Goal: Information Seeking & Learning: Learn about a topic

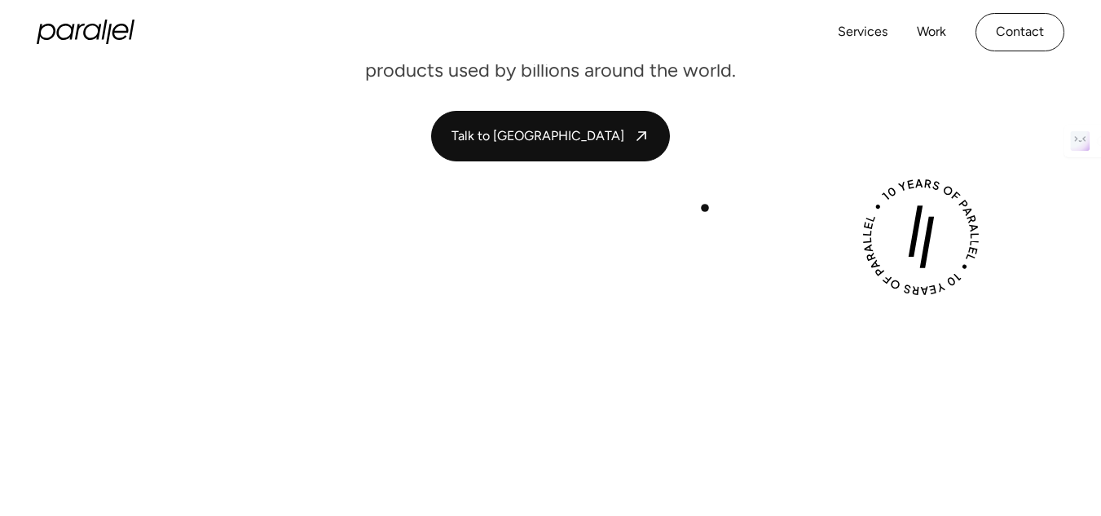
scroll to position [306, 0]
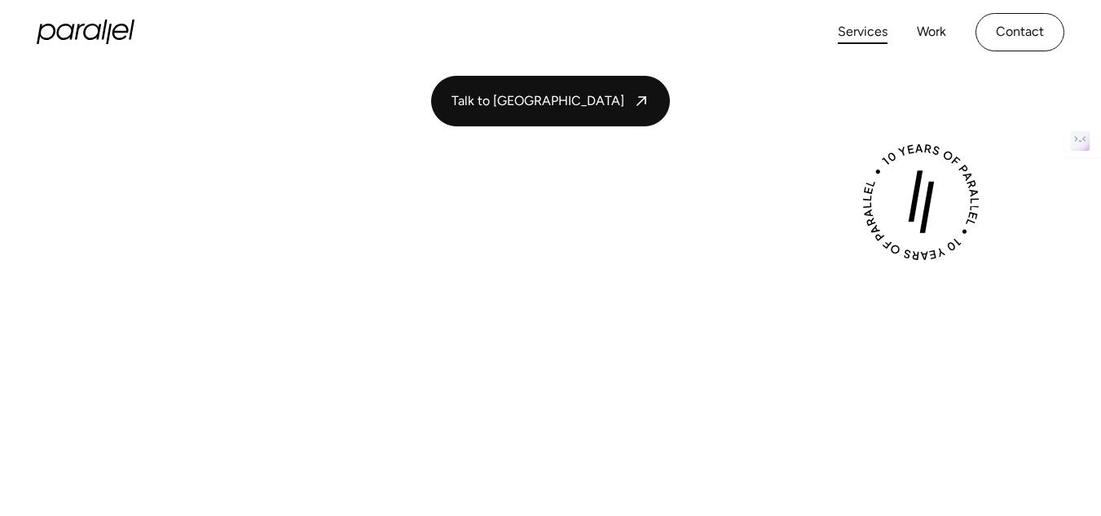
click at [862, 30] on link "Services" at bounding box center [863, 32] width 50 height 24
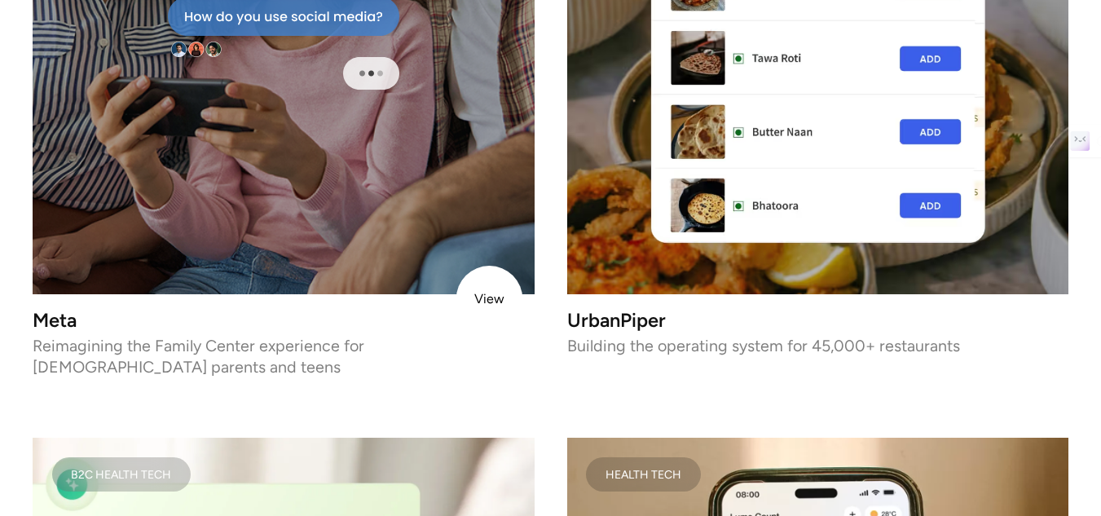
scroll to position [2797, 0]
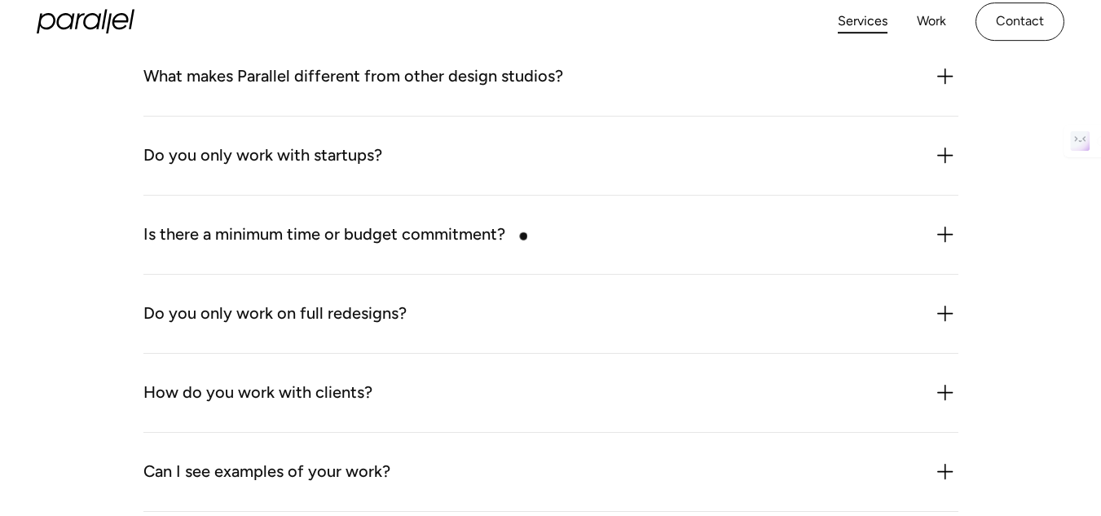
scroll to position [4313, 0]
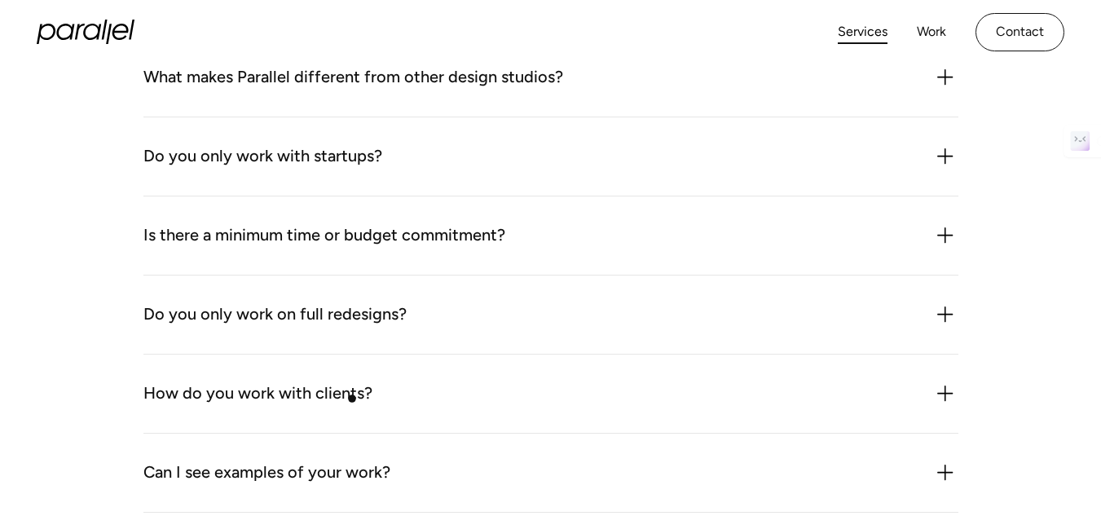
click at [352, 399] on div "How do you work with clients?" at bounding box center [257, 394] width 229 height 26
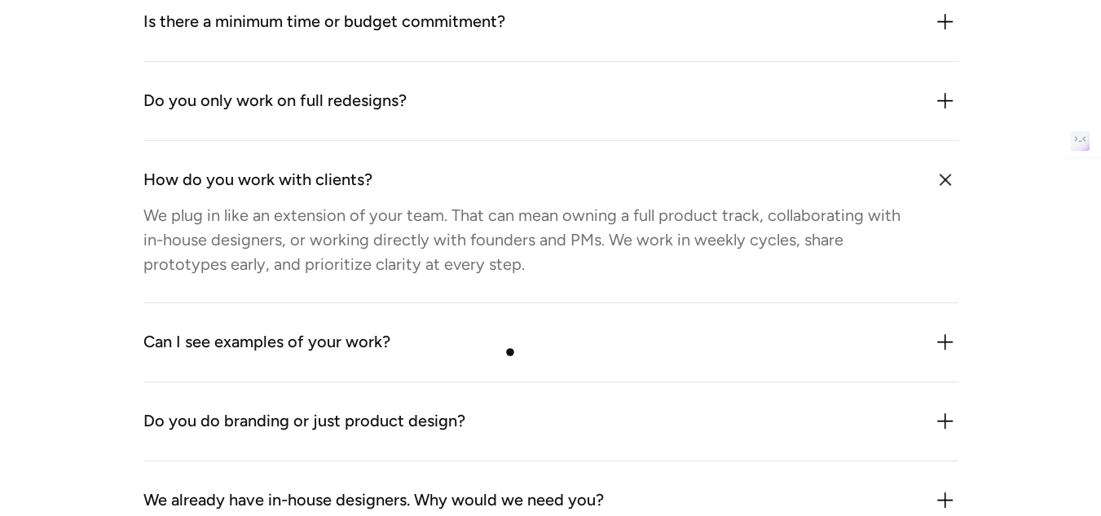
scroll to position [4527, 0]
click at [363, 346] on div "Can I see examples of your work?" at bounding box center [266, 341] width 247 height 26
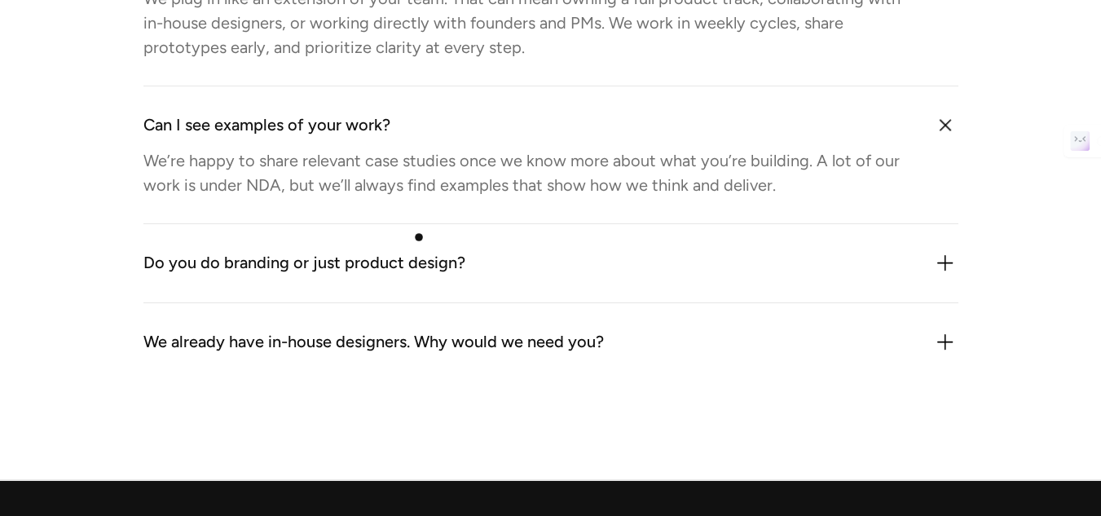
scroll to position [4744, 0]
click at [403, 271] on div "Do you do branding or just product design?" at bounding box center [304, 262] width 322 height 26
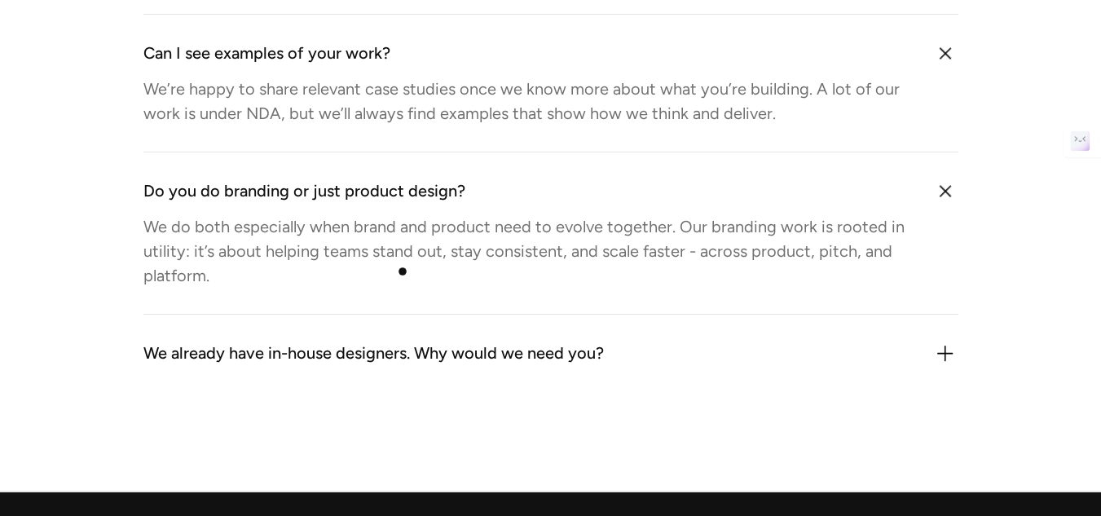
scroll to position [4816, 0]
click at [402, 362] on div "We already have in-house designers. Why would we need you?" at bounding box center [373, 353] width 461 height 26
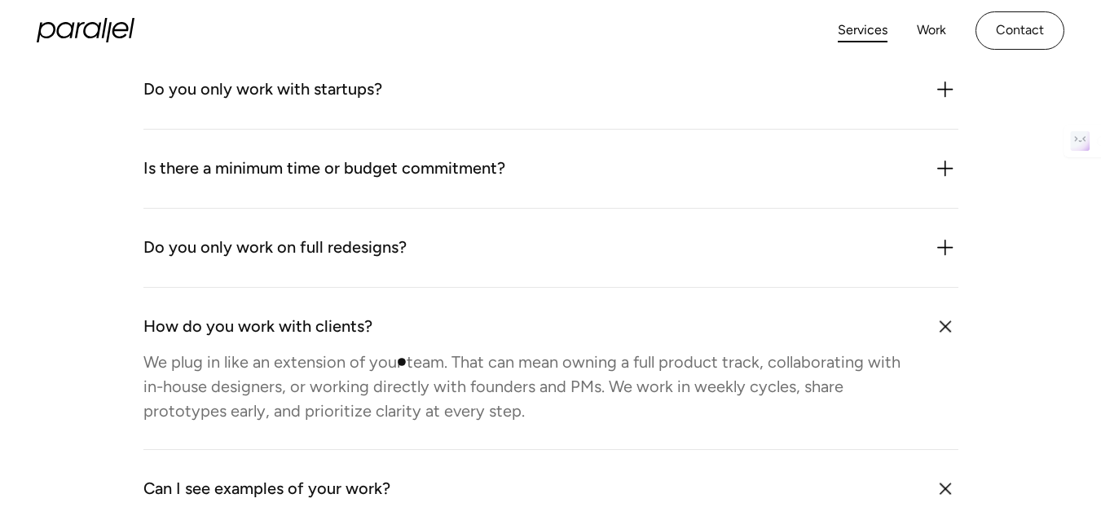
scroll to position [4376, 0]
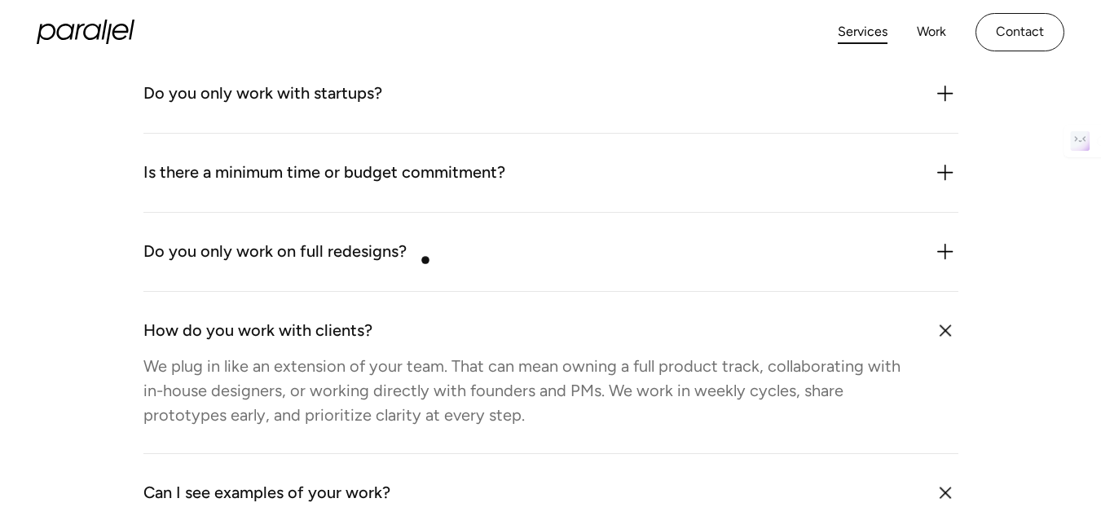
click at [426, 260] on div "Do you only work on full redesigns?" at bounding box center [550, 252] width 815 height 26
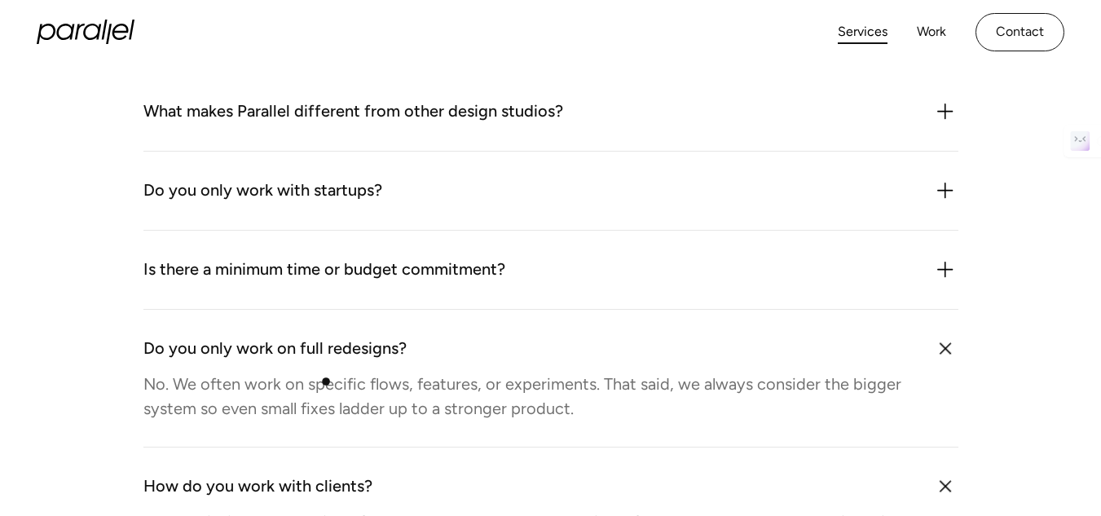
scroll to position [4278, 0]
click at [392, 277] on div "Is there a minimum time or budget commitment?" at bounding box center [324, 271] width 362 height 26
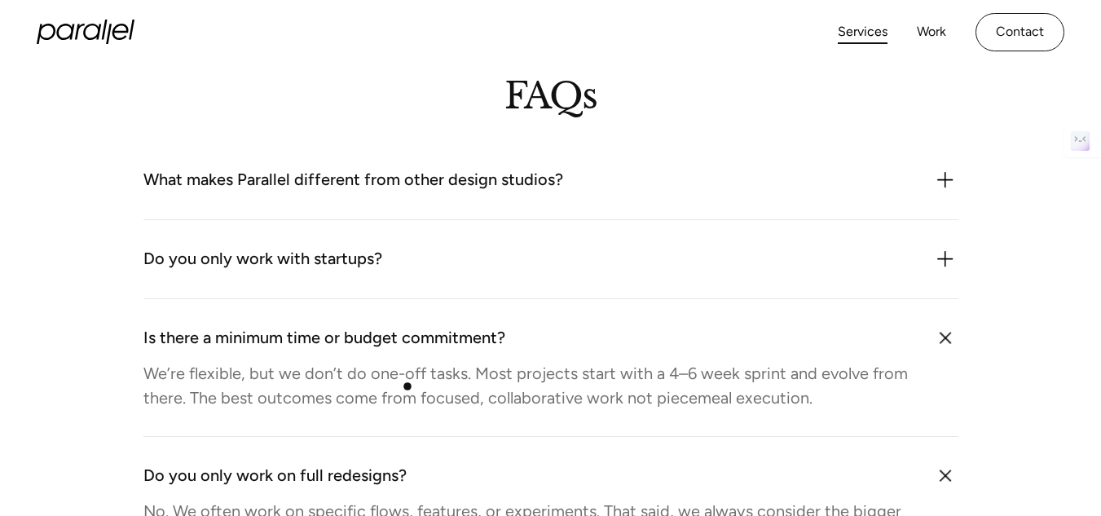
scroll to position [4208, 0]
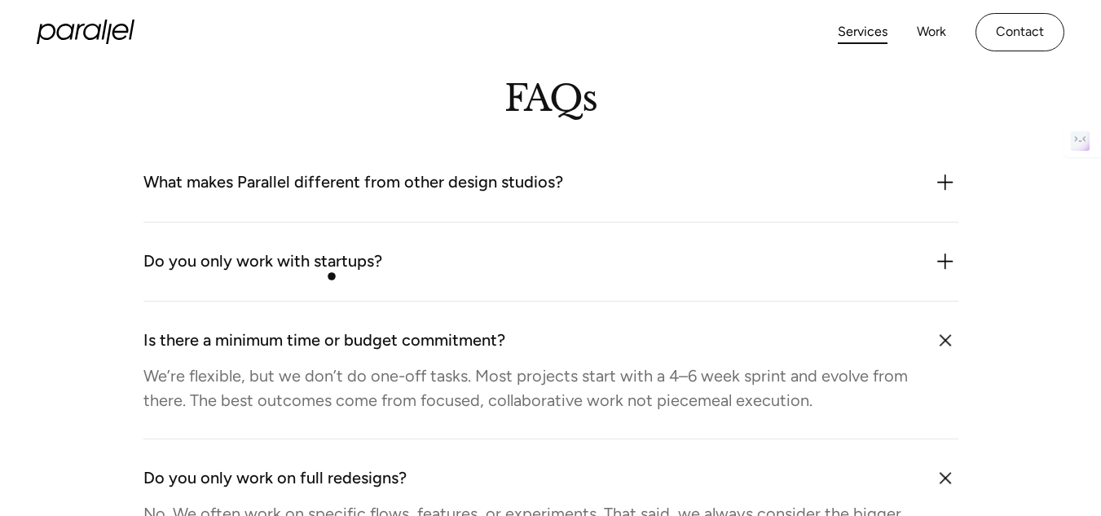
click at [332, 275] on div "Do you only work with startups?" at bounding box center [262, 262] width 239 height 26
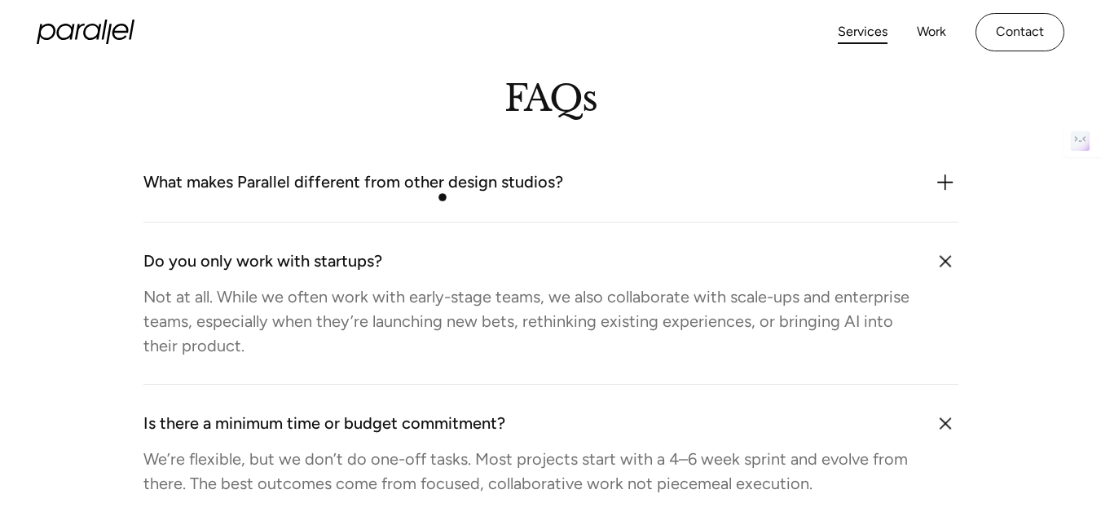
click at [443, 196] on div "What makes Parallel different from other design studios?" at bounding box center [353, 183] width 420 height 26
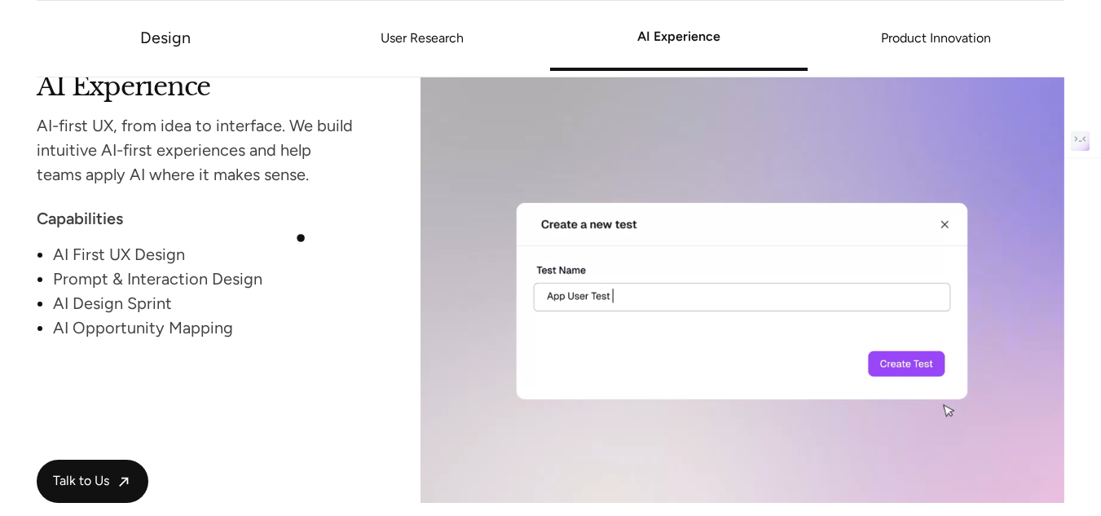
scroll to position [2625, 0]
